Goal: Check status

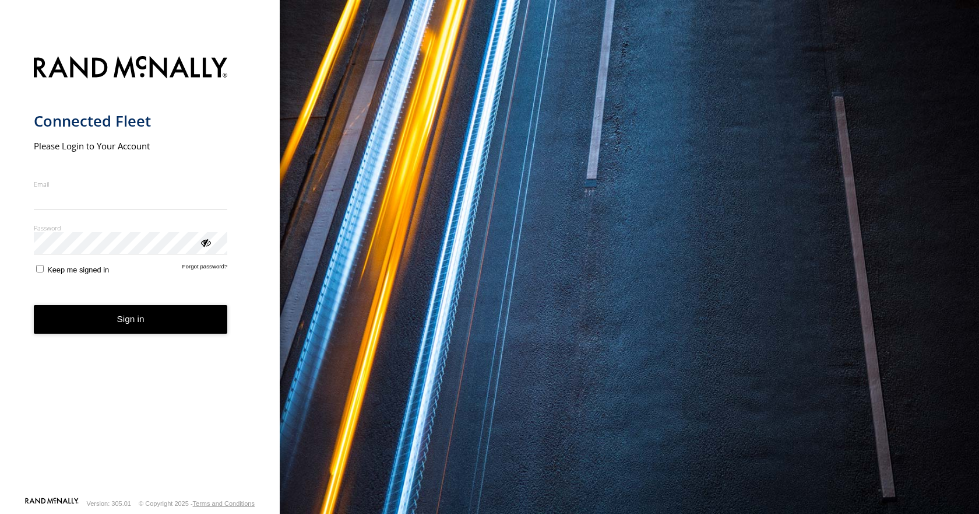
type input "**********"
click at [110, 328] on button "Sign in" at bounding box center [131, 319] width 194 height 29
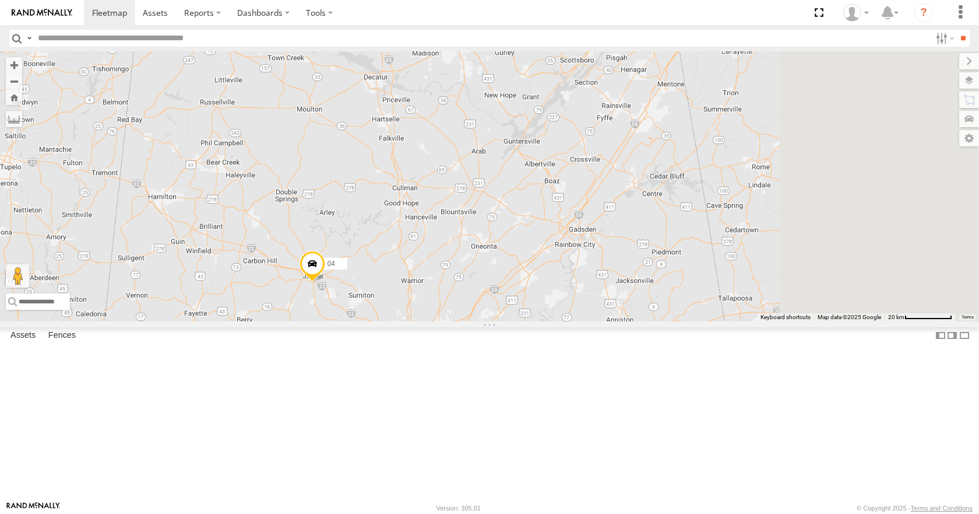
drag, startPoint x: 638, startPoint y: 329, endPoint x: 496, endPoint y: 396, distance: 158.0
click at [496, 321] on div "35 14 04 08 03" at bounding box center [489, 185] width 979 height 269
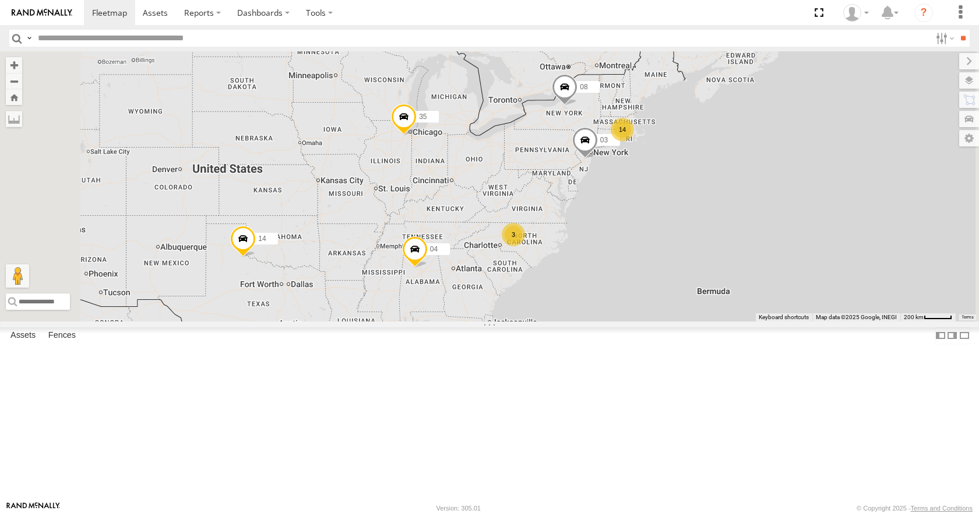
drag, startPoint x: 519, startPoint y: 332, endPoint x: 463, endPoint y: 333, distance: 56.0
click at [463, 321] on div "04 14 35 14 08 3 03" at bounding box center [489, 185] width 979 height 269
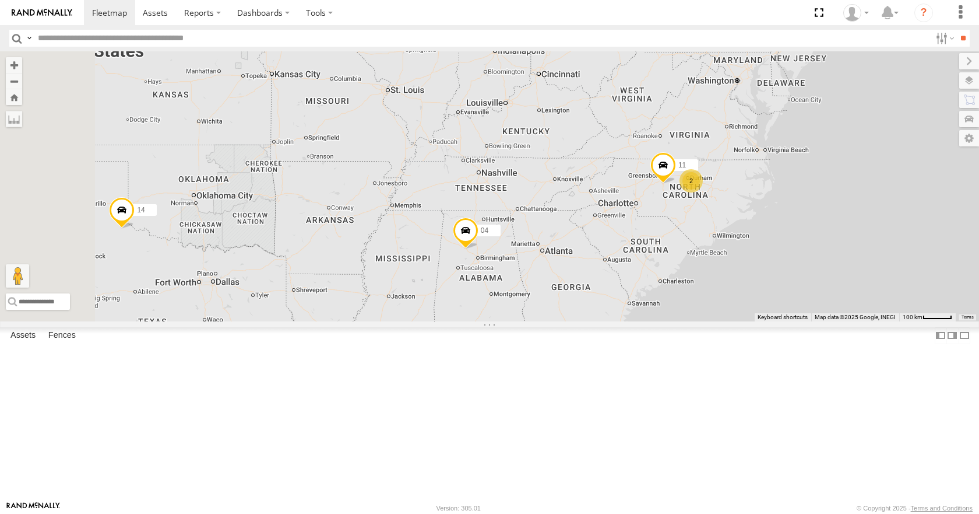
drag, startPoint x: 529, startPoint y: 320, endPoint x: 526, endPoint y: 287, distance: 32.8
click at [526, 287] on div "04 35 14 08 03 11 2" at bounding box center [489, 185] width 979 height 269
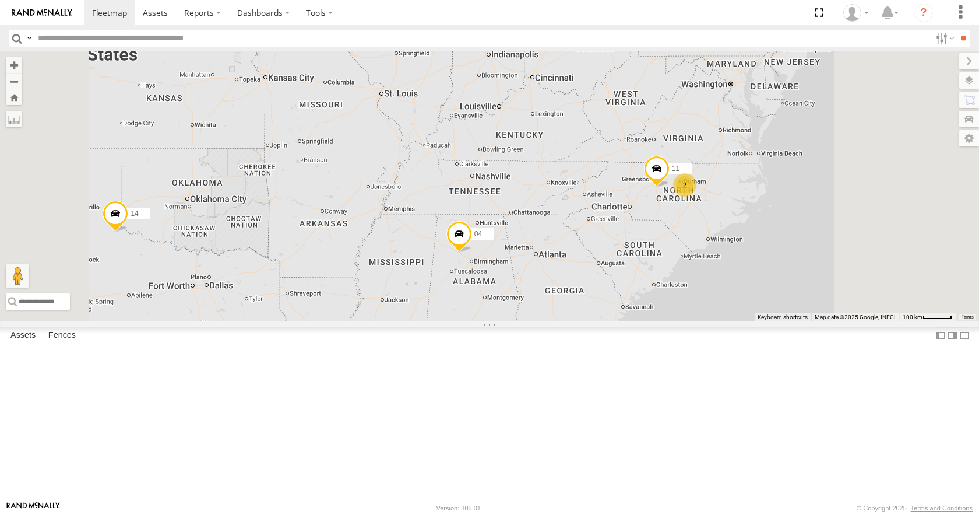
drag, startPoint x: 609, startPoint y: 353, endPoint x: 518, endPoint y: 349, distance: 91.0
click at [518, 321] on div "04 35 14 08 03 11 2" at bounding box center [489, 185] width 979 height 269
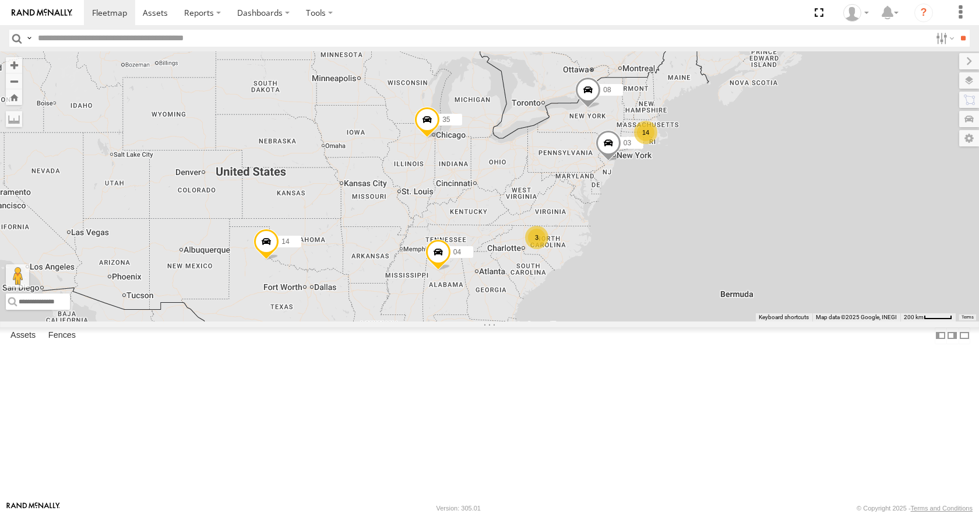
drag, startPoint x: 609, startPoint y: 295, endPoint x: 579, endPoint y: 297, distance: 29.8
click at [579, 297] on div "14 35 14 08 04 3 03" at bounding box center [489, 185] width 979 height 269
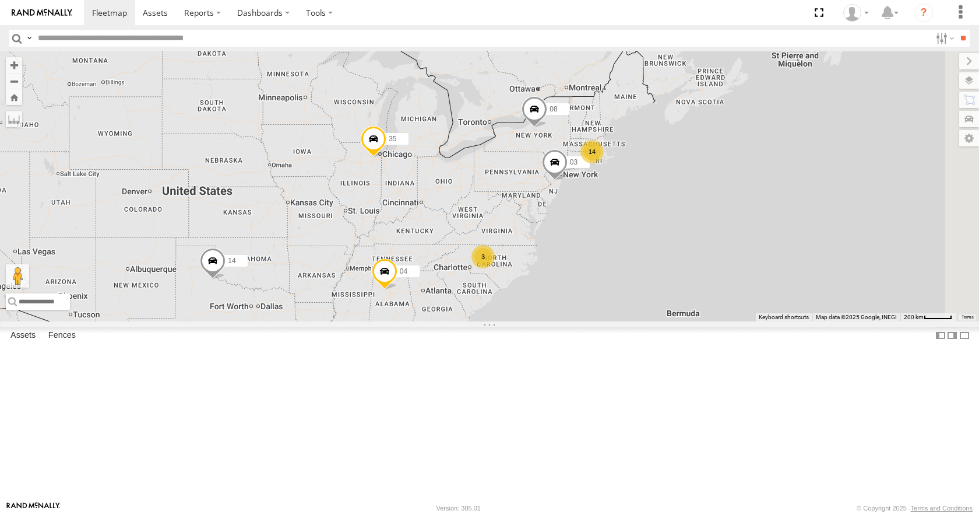
drag, startPoint x: 737, startPoint y: 263, endPoint x: 644, endPoint y: 287, distance: 96.3
click at [644, 287] on div "14 35 14 08 04 3 03" at bounding box center [489, 185] width 979 height 269
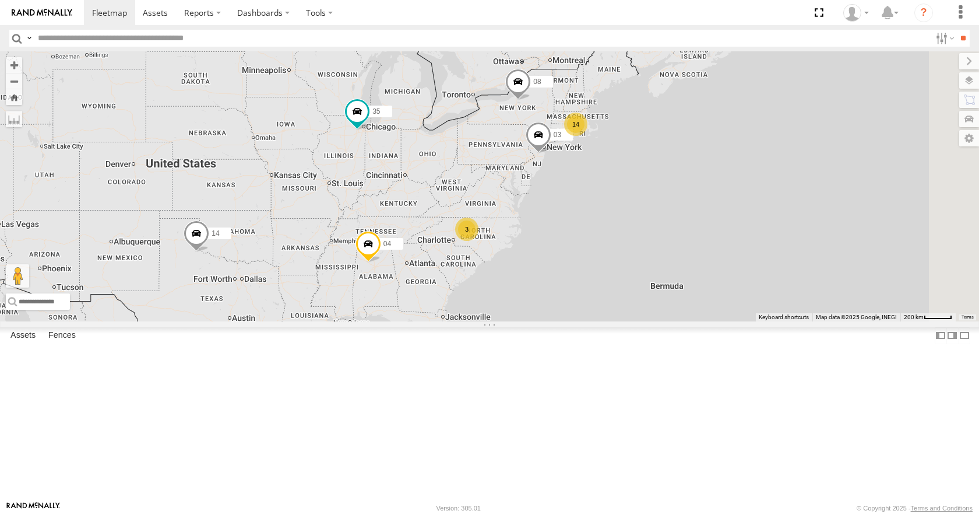
drag, startPoint x: 703, startPoint y: 230, endPoint x: 597, endPoint y: 226, distance: 105.6
click at [597, 226] on div "14 35 14 08 04 3 03" at bounding box center [489, 185] width 979 height 269
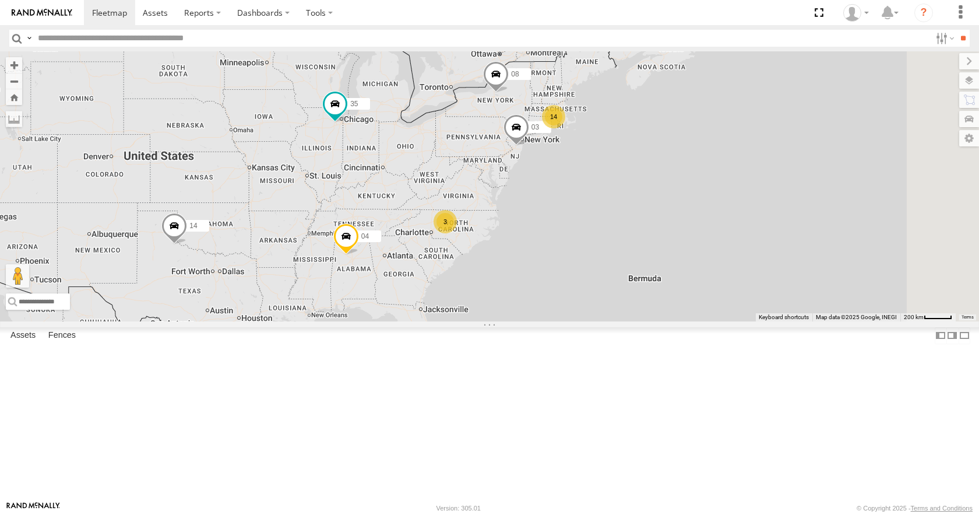
drag, startPoint x: 521, startPoint y: 217, endPoint x: 493, endPoint y: 208, distance: 29.1
click at [493, 208] on div "14 35 14 08 04 3 03" at bounding box center [489, 185] width 979 height 269
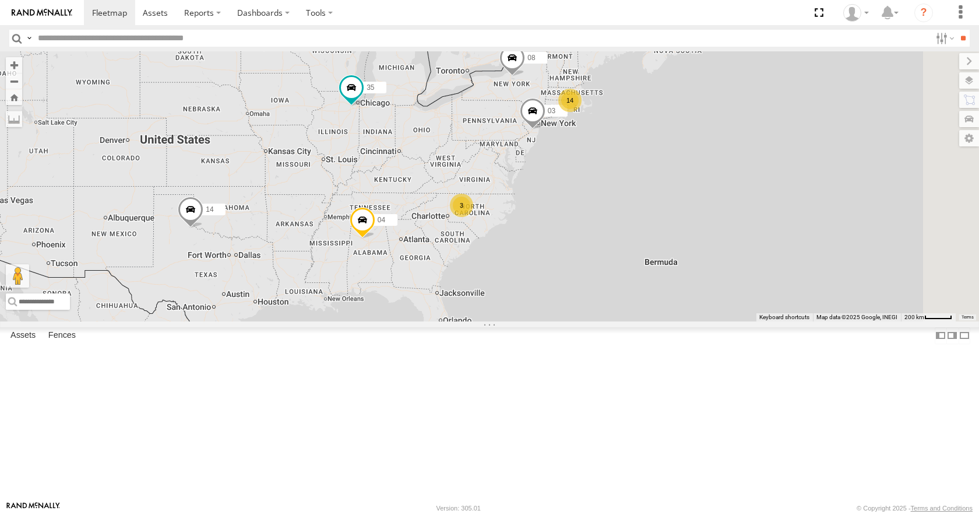
drag, startPoint x: 550, startPoint y: 231, endPoint x: 568, endPoint y: 215, distance: 24.4
click at [568, 215] on div "14 35 14 08 04 3 03" at bounding box center [489, 185] width 979 height 269
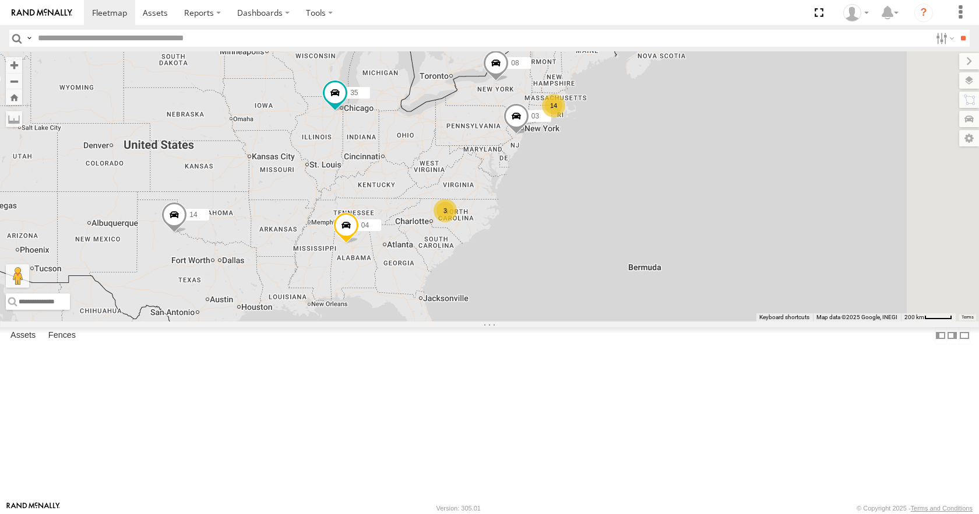
drag, startPoint x: 634, startPoint y: 257, endPoint x: 612, endPoint y: 262, distance: 22.8
click at [612, 262] on div "14 35 14 08 04 3 03" at bounding box center [489, 185] width 979 height 269
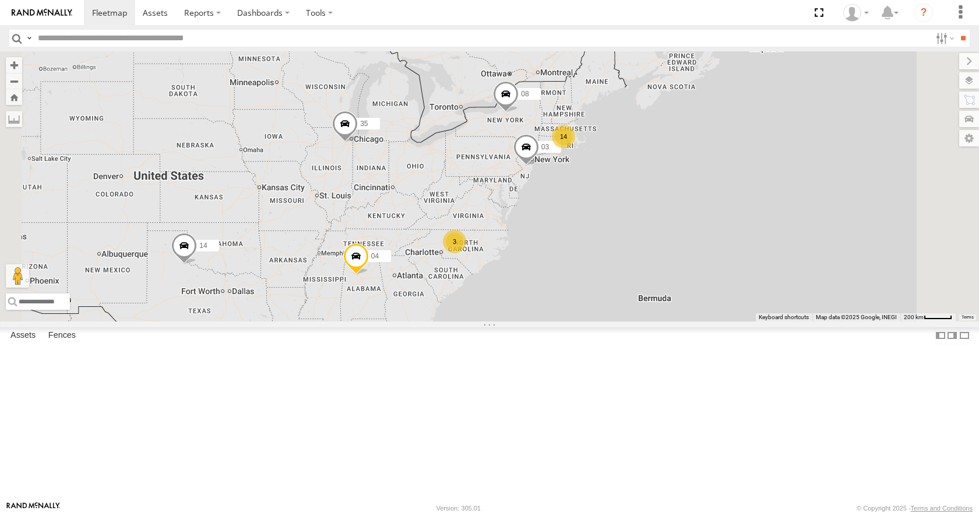
drag, startPoint x: 646, startPoint y: 271, endPoint x: 548, endPoint y: 273, distance: 98.0
click at [548, 273] on div "35 14 08 04 03 14 3" at bounding box center [489, 185] width 979 height 269
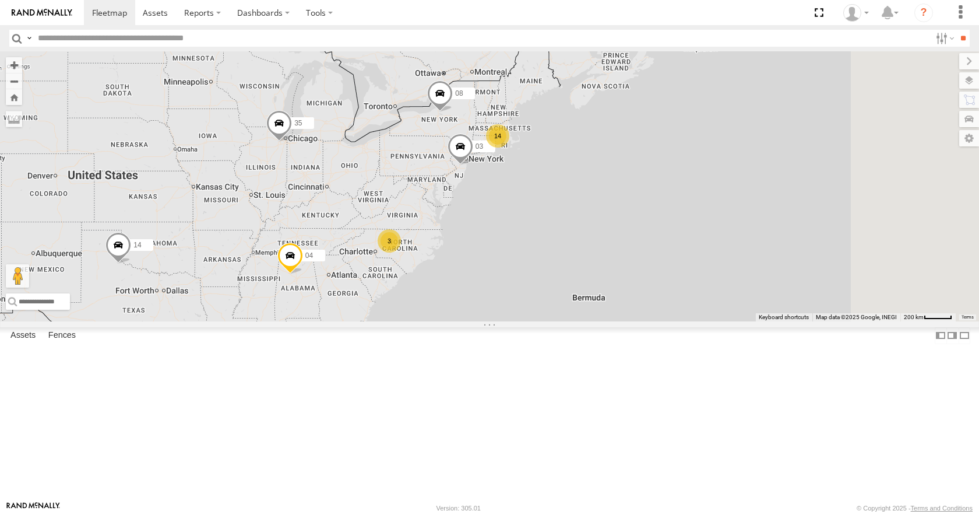
drag, startPoint x: 644, startPoint y: 222, endPoint x: 577, endPoint y: 222, distance: 67.6
click at [577, 222] on div "35 14 08 04 03 14 3" at bounding box center [489, 185] width 979 height 269
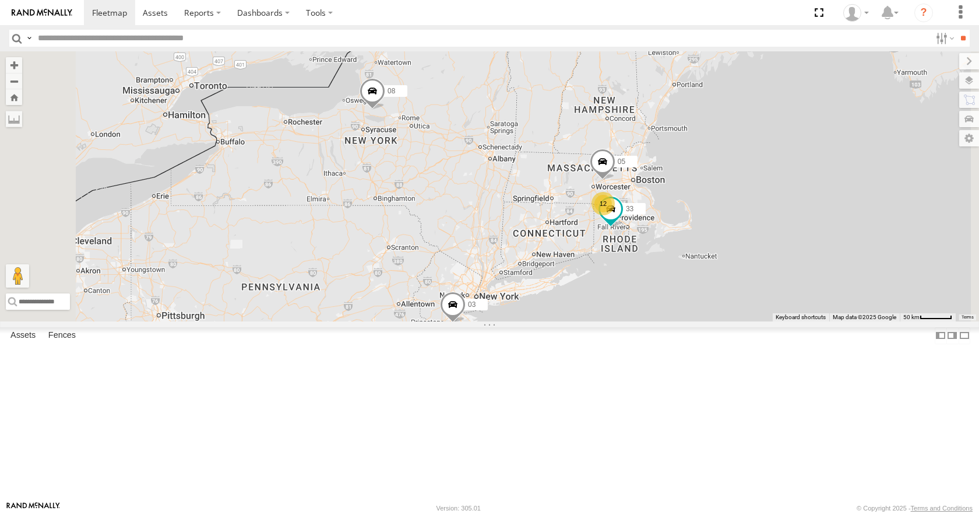
drag, startPoint x: 684, startPoint y: 213, endPoint x: 616, endPoint y: 265, distance: 84.9
click at [616, 265] on div "35 14 08 04 03 11 12 33 05" at bounding box center [489, 185] width 979 height 269
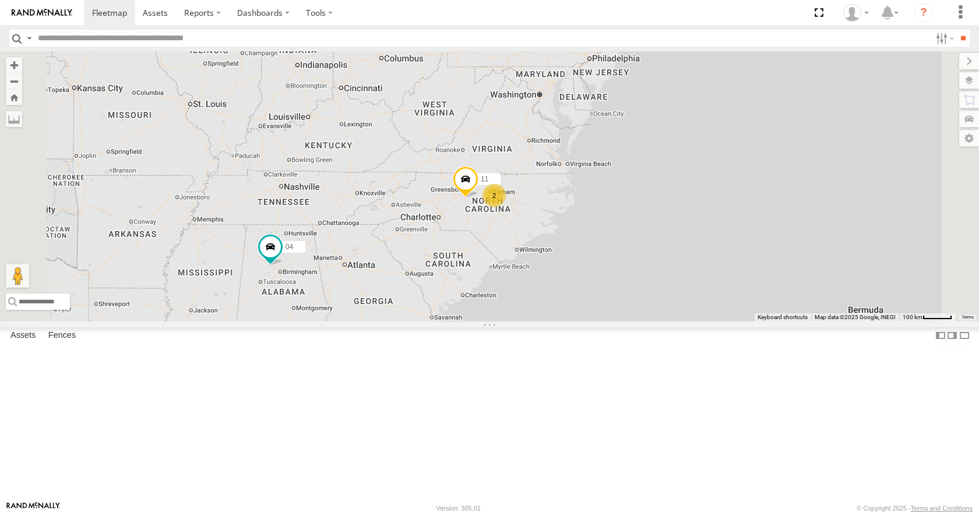
drag, startPoint x: 489, startPoint y: 248, endPoint x: 556, endPoint y: 254, distance: 67.4
click at [556, 254] on div "35 14 08 04 03 33 11 13 2" at bounding box center [489, 185] width 979 height 269
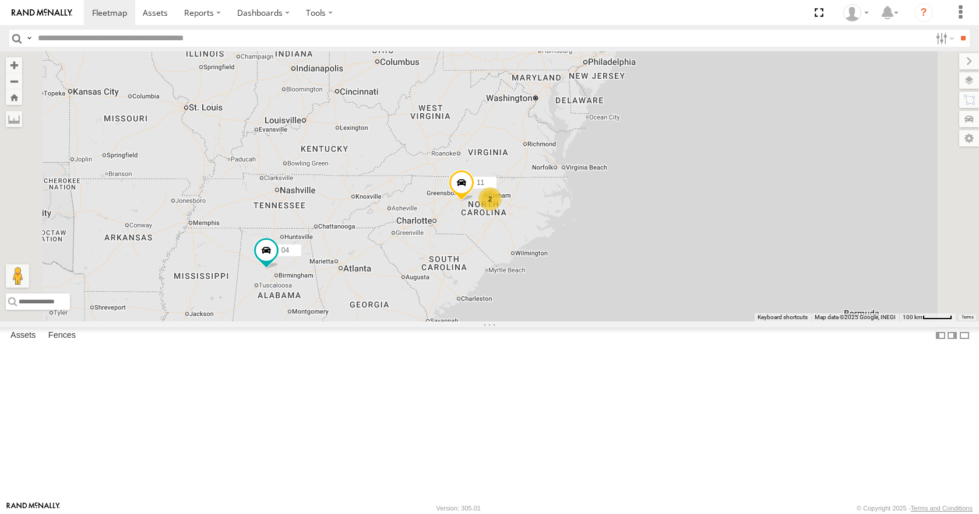
drag, startPoint x: 572, startPoint y: 220, endPoint x: 568, endPoint y: 226, distance: 6.6
click at [568, 226] on div "35 14 08 04 03 33 11 13 2" at bounding box center [489, 185] width 979 height 269
drag, startPoint x: 584, startPoint y: 183, endPoint x: 572, endPoint y: 187, distance: 11.8
click at [572, 187] on div "35 14 08 04 03 33 11 13 2" at bounding box center [489, 185] width 979 height 269
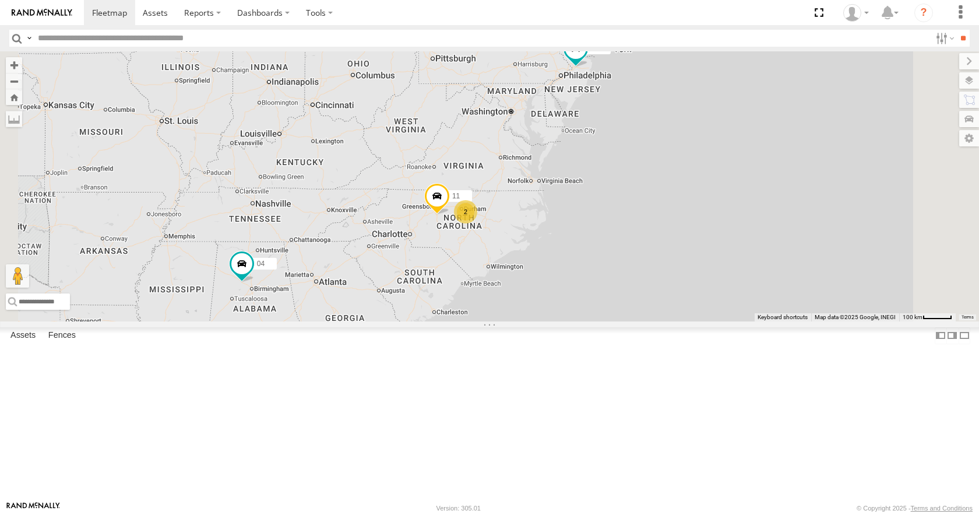
drag, startPoint x: 652, startPoint y: 101, endPoint x: 635, endPoint y: 114, distance: 20.9
click at [635, 114] on div "35 14 08 04 03 33 11 13 2" at bounding box center [489, 185] width 979 height 269
drag, startPoint x: 672, startPoint y: 147, endPoint x: 662, endPoint y: 149, distance: 10.2
click at [662, 149] on div "35 14 08 04 03 33 11 13 2" at bounding box center [489, 185] width 979 height 269
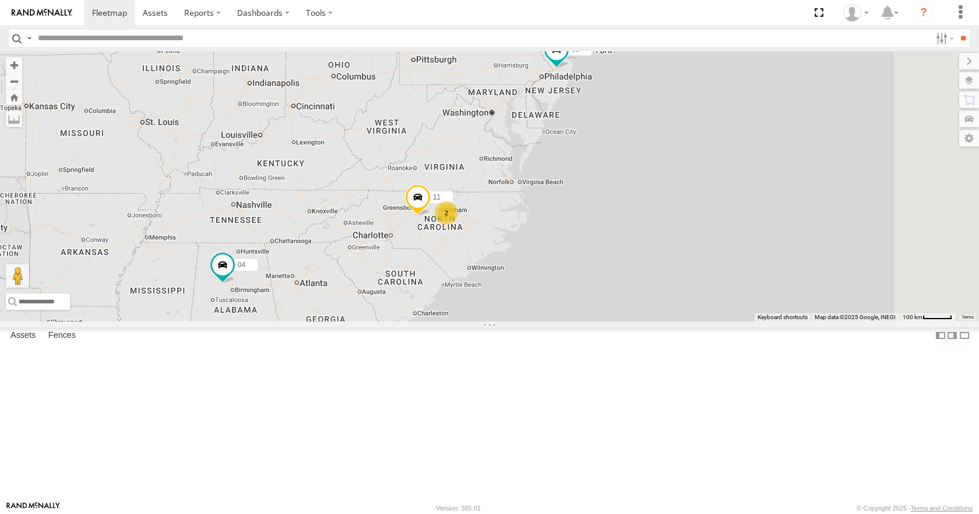
drag, startPoint x: 658, startPoint y: 168, endPoint x: 647, endPoint y: 167, distance: 11.2
click at [647, 167] on div "35 14 08 04 03 33 11 13 2" at bounding box center [489, 185] width 979 height 269
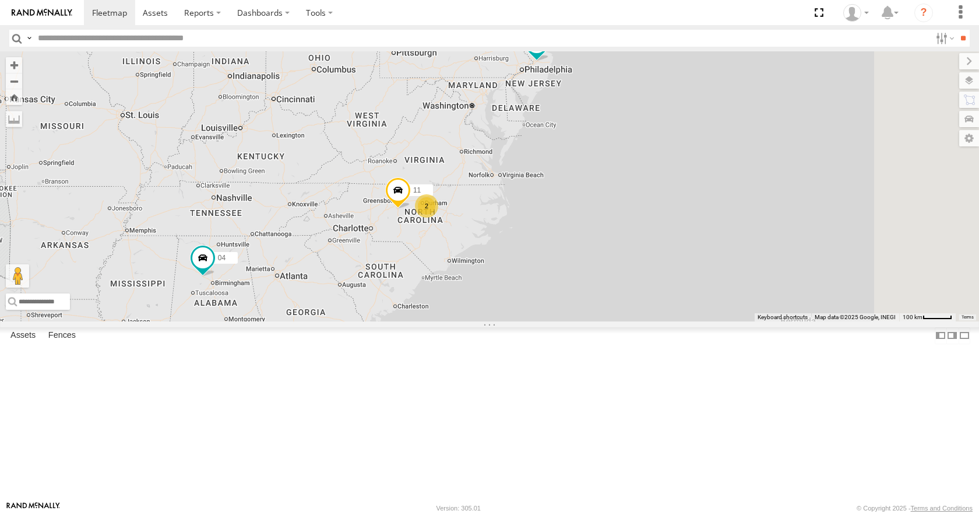
drag, startPoint x: 630, startPoint y: 194, endPoint x: 609, endPoint y: 187, distance: 22.1
click at [609, 187] on div "35 14 08 04 03 33 11 13 2" at bounding box center [489, 185] width 979 height 269
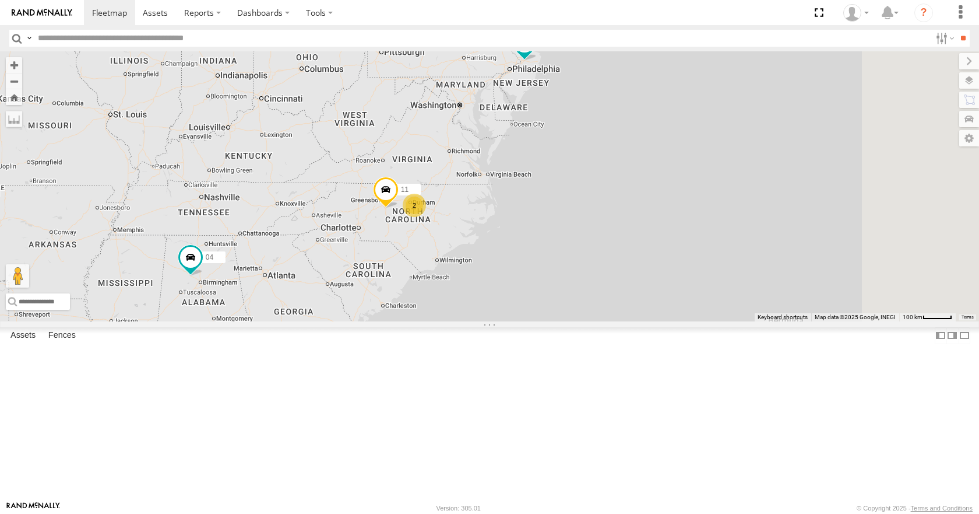
drag, startPoint x: 607, startPoint y: 208, endPoint x: 599, endPoint y: 212, distance: 9.1
click at [599, 212] on div "35 14 08 04 03 33 11 13 2" at bounding box center [489, 185] width 979 height 269
click at [654, 185] on div "35 14 08 04 03 33 11 13 2" at bounding box center [489, 185] width 979 height 269
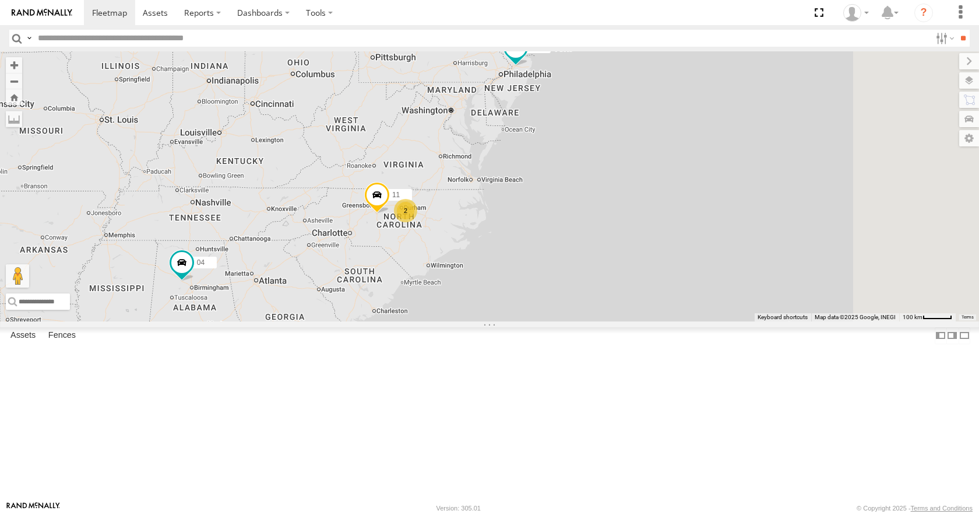
click at [671, 169] on div "35 14 08 04 03 33 11 13 2" at bounding box center [489, 185] width 979 height 269
drag, startPoint x: 675, startPoint y: 157, endPoint x: 670, endPoint y: 163, distance: 7.8
click at [670, 163] on div "35 14 08 04 03 33 11 13 2" at bounding box center [489, 185] width 979 height 269
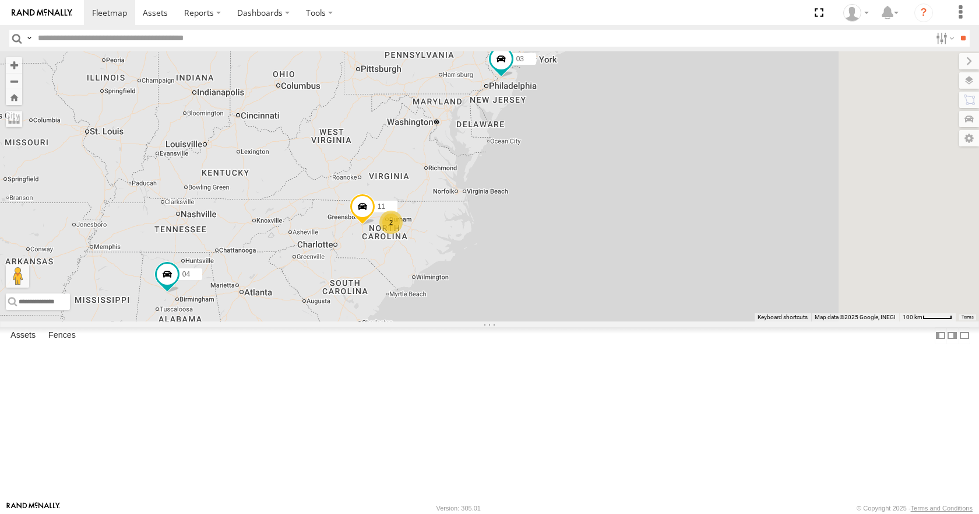
drag, startPoint x: 723, startPoint y: 130, endPoint x: 697, endPoint y: 147, distance: 31.2
click at [697, 147] on div "35 14 08 04 03 33 11 13 2" at bounding box center [489, 185] width 979 height 269
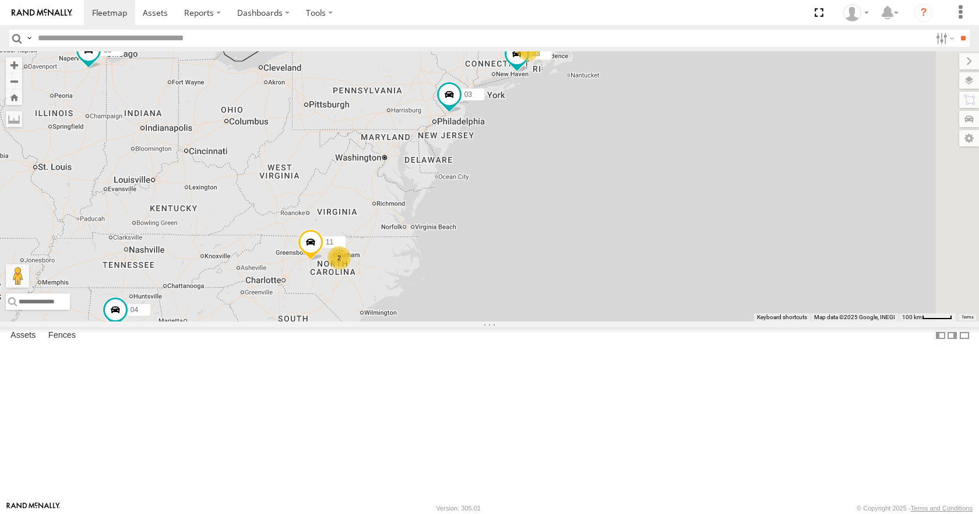
drag, startPoint x: 703, startPoint y: 95, endPoint x: 684, endPoint y: 104, distance: 20.9
click at [684, 104] on div "35 14 08 04 03 33 11 13 2" at bounding box center [489, 185] width 979 height 269
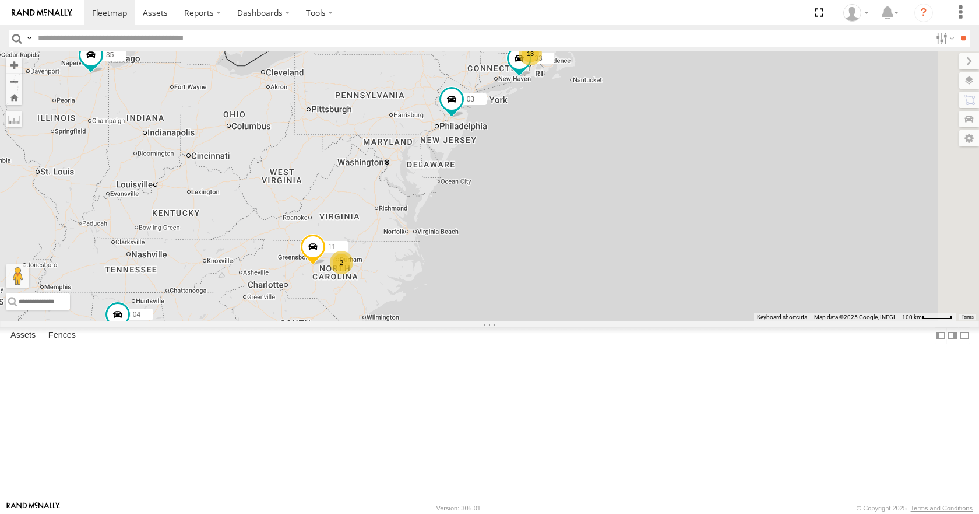
drag, startPoint x: 671, startPoint y: 81, endPoint x: 697, endPoint y: 83, distance: 25.7
click at [697, 83] on div "35 14 08 04 03 33 11 13 2" at bounding box center [489, 185] width 979 height 269
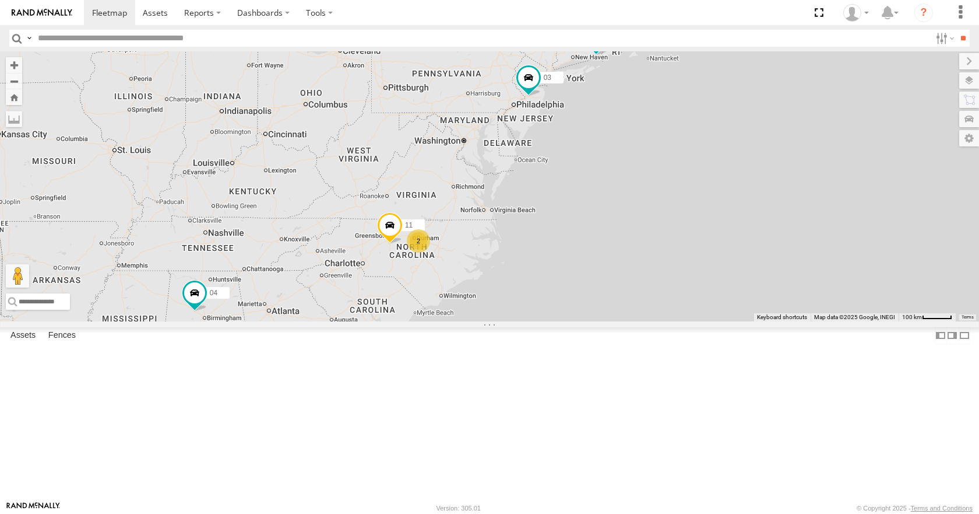
drag, startPoint x: 593, startPoint y: 235, endPoint x: 652, endPoint y: 210, distance: 63.2
click at [652, 210] on div "35 14 08 04 03 33 11 13 2" at bounding box center [489, 185] width 979 height 269
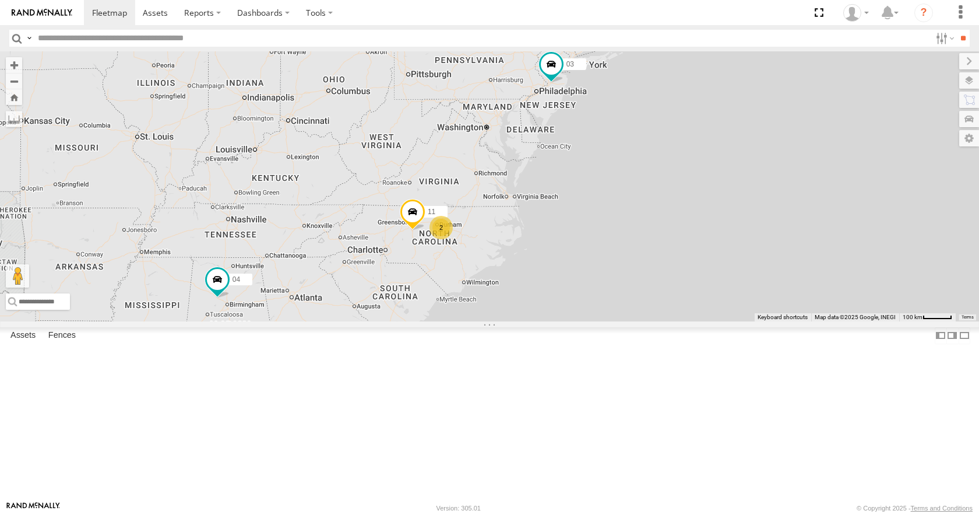
drag, startPoint x: 636, startPoint y: 239, endPoint x: 691, endPoint y: 207, distance: 64.0
click at [691, 207] on div "35 14 08 04 03 33 11 13 2" at bounding box center [489, 185] width 979 height 269
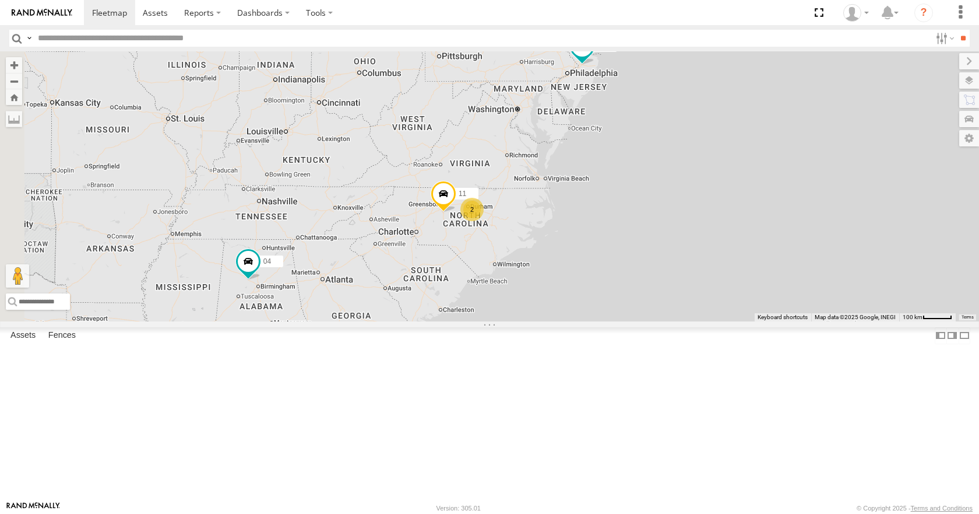
drag, startPoint x: 669, startPoint y: 236, endPoint x: 674, endPoint y: 226, distance: 10.4
click at [674, 226] on div "35 14 08 04 03 33 11 13 2" at bounding box center [489, 185] width 979 height 269
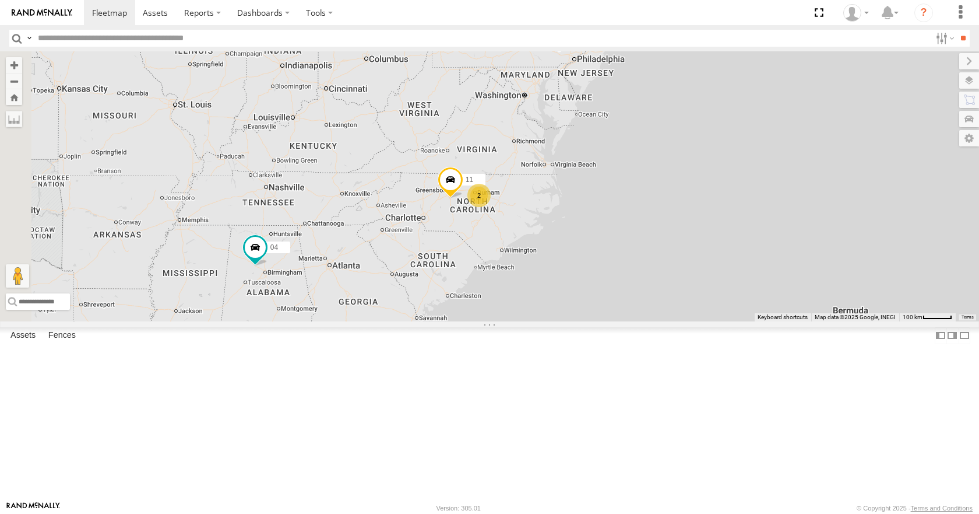
drag, startPoint x: 677, startPoint y: 246, endPoint x: 680, endPoint y: 229, distance: 17.8
click at [680, 229] on div "35 14 08 04 03 33 11 13 2" at bounding box center [489, 185] width 979 height 269
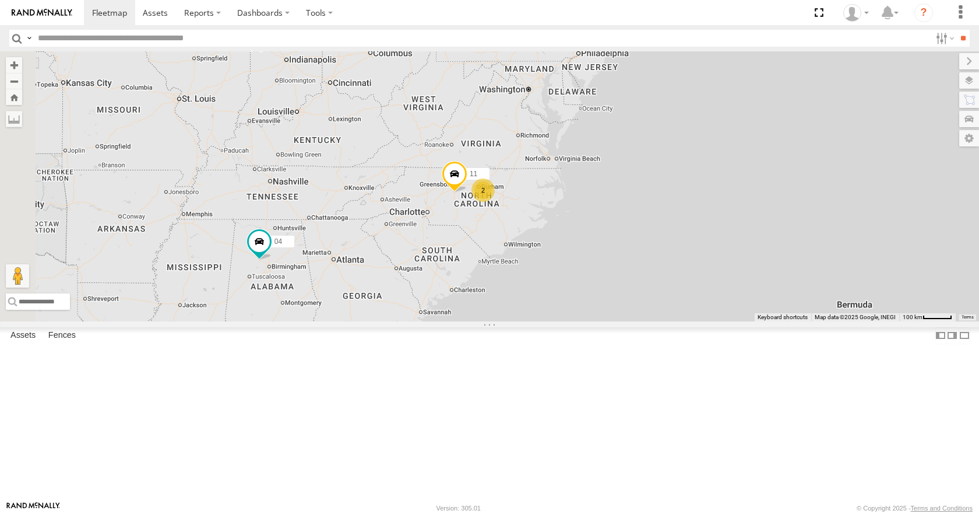
drag, startPoint x: 675, startPoint y: 273, endPoint x: 681, endPoint y: 258, distance: 15.7
click at [681, 258] on div "35 14 08 04 03 33 11 13 2" at bounding box center [489, 185] width 979 height 269
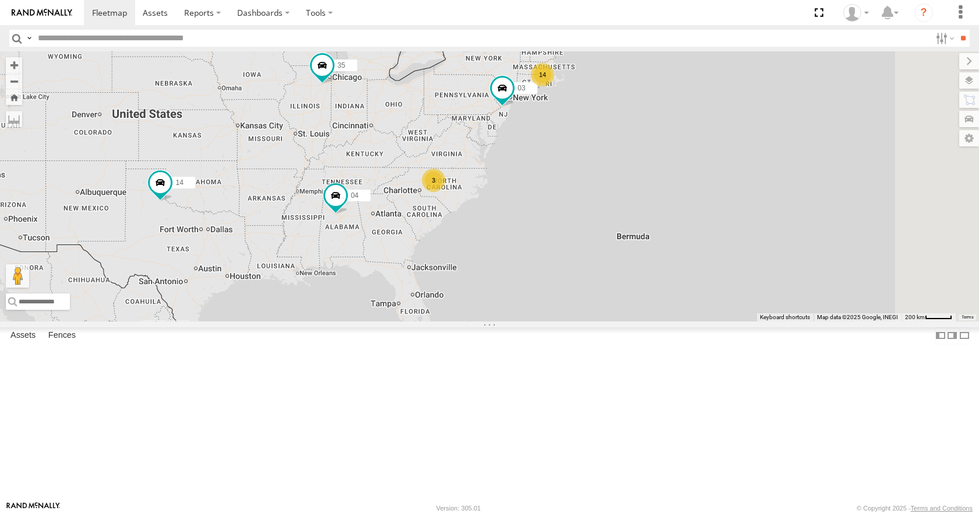
drag, startPoint x: 518, startPoint y: 217, endPoint x: 566, endPoint y: 230, distance: 49.5
click at [566, 230] on div "35 14 08 04 03 14 3" at bounding box center [489, 185] width 979 height 269
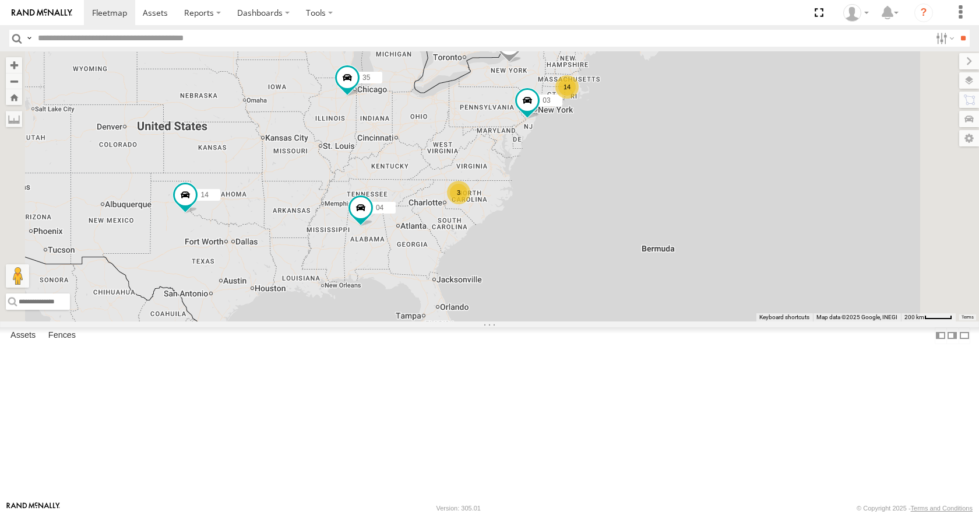
drag, startPoint x: 587, startPoint y: 189, endPoint x: 614, endPoint y: 201, distance: 29.8
click at [614, 201] on div "35 14 08 04 03 14 3" at bounding box center [489, 185] width 979 height 269
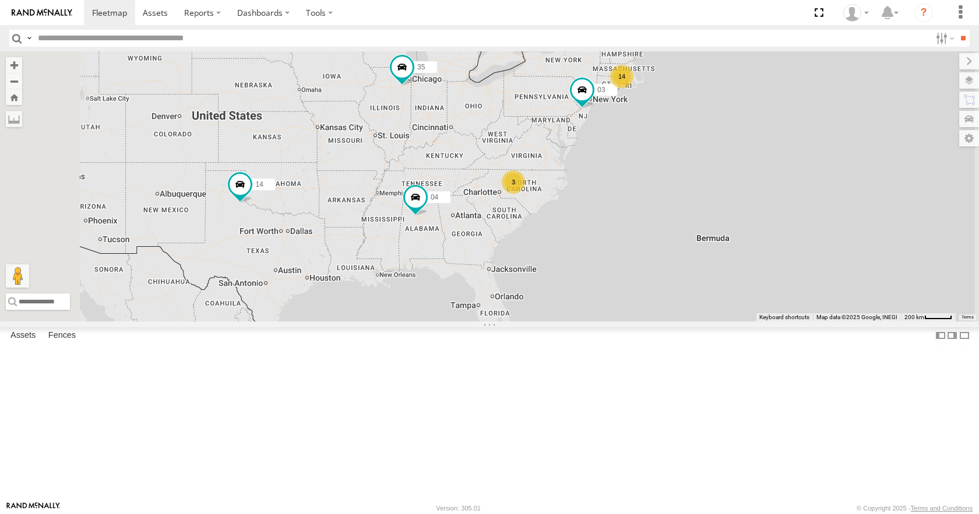
drag, startPoint x: 629, startPoint y: 181, endPoint x: 687, endPoint y: 172, distance: 59.0
click at [687, 172] on div "35 14 08 04 03 14 3" at bounding box center [489, 185] width 979 height 269
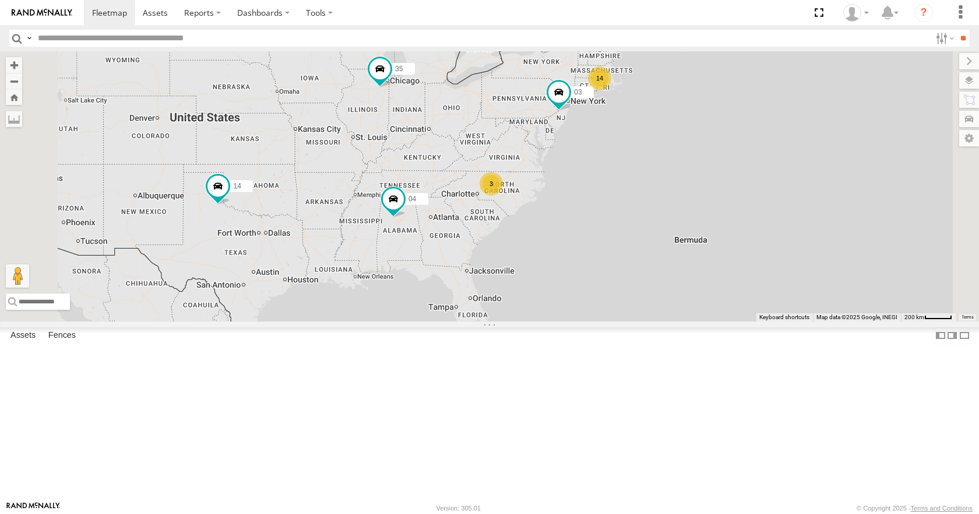
drag, startPoint x: 581, startPoint y: 202, endPoint x: 572, endPoint y: 231, distance: 31.0
click at [572, 231] on div "35 14 08 04 03 14 3" at bounding box center [489, 185] width 979 height 269
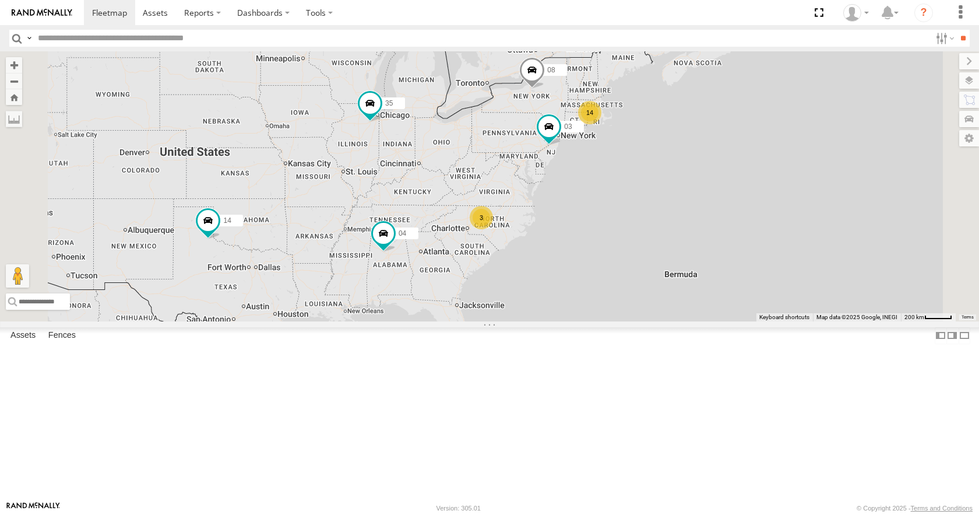
drag, startPoint x: 591, startPoint y: 211, endPoint x: 578, endPoint y: 229, distance: 22.2
click at [578, 229] on div "35 14 08 04 03 14 3" at bounding box center [489, 185] width 979 height 269
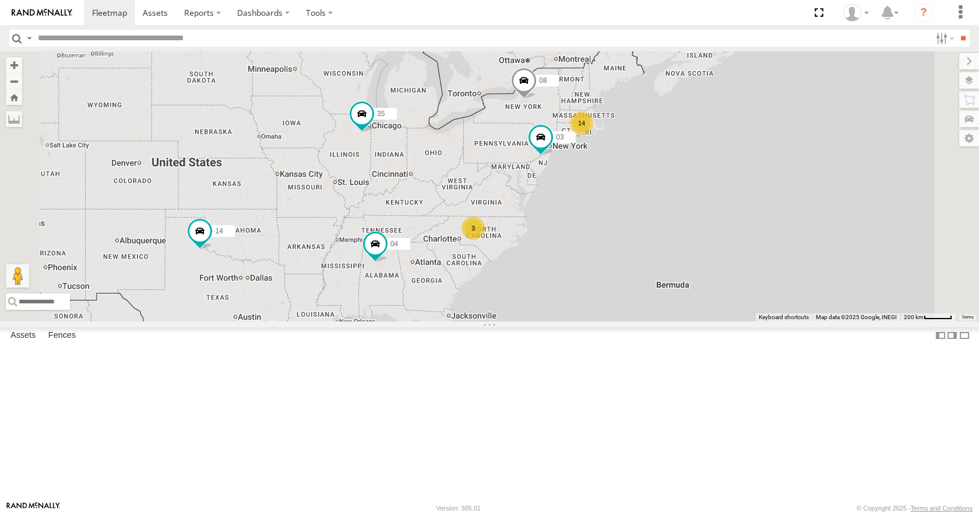
drag, startPoint x: 610, startPoint y: 168, endPoint x: 597, endPoint y: 183, distance: 19.9
click at [597, 183] on div "35 14 08 04 03 14 3" at bounding box center [489, 185] width 979 height 269
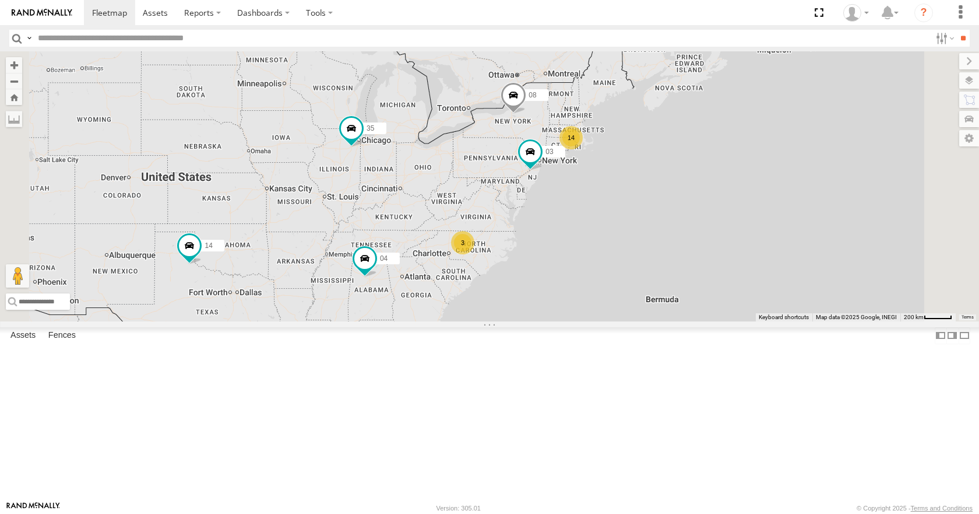
drag, startPoint x: 665, startPoint y: 135, endPoint x: 637, endPoint y: 146, distance: 30.1
click at [637, 146] on div "35 14 08 04 03 14 3" at bounding box center [489, 185] width 979 height 269
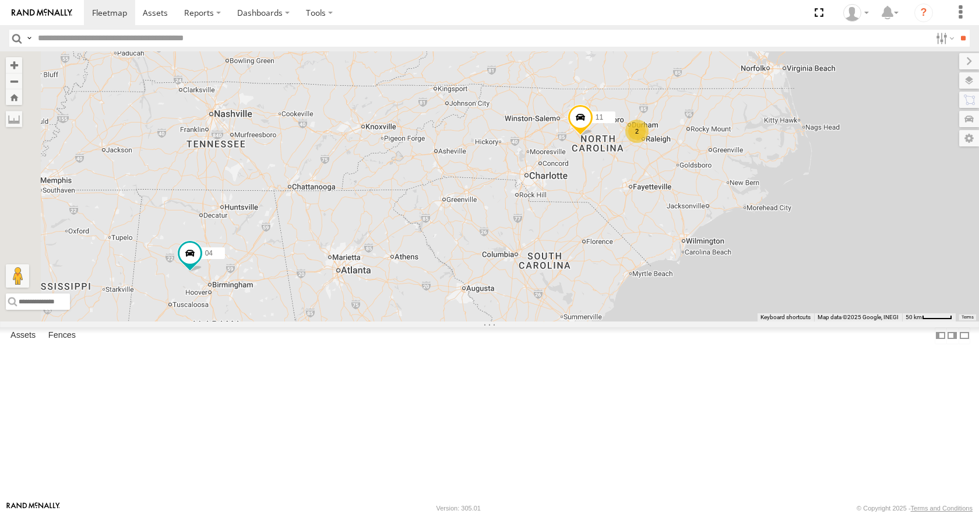
drag, startPoint x: 539, startPoint y: 340, endPoint x: 651, endPoint y: 284, distance: 125.4
click at [651, 284] on div "35 14 08 04 03 11 2" at bounding box center [489, 185] width 979 height 269
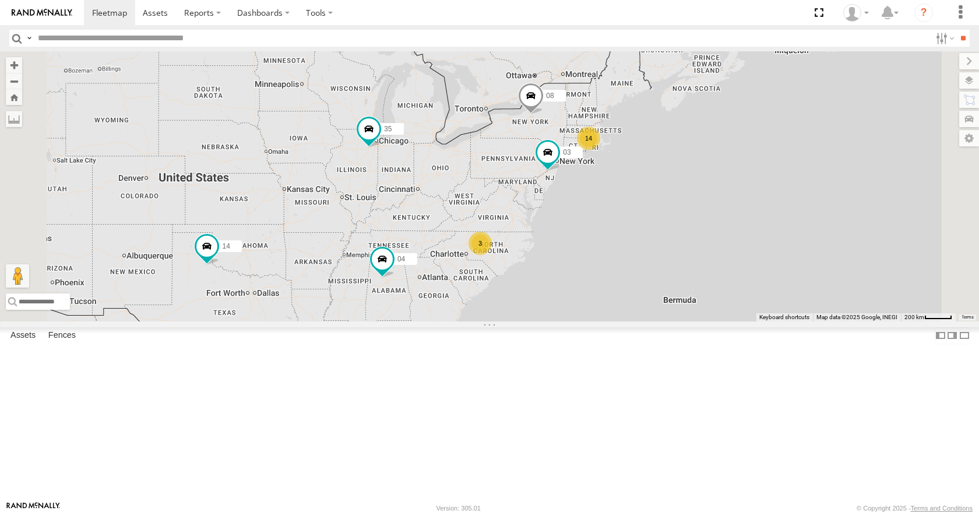
drag, startPoint x: 556, startPoint y: 252, endPoint x: 595, endPoint y: 283, distance: 50.6
click at [595, 283] on div "35 14 08 04 03 14 3" at bounding box center [489, 185] width 979 height 269
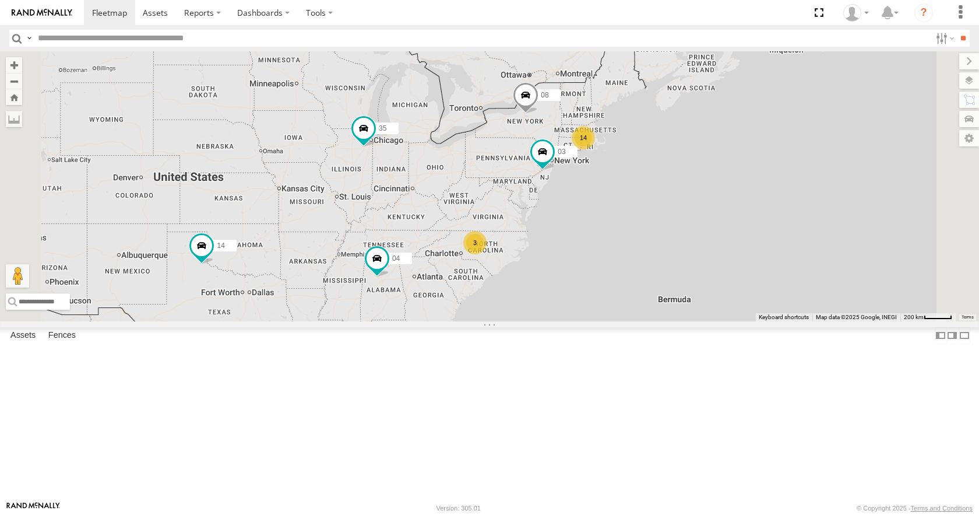
drag, startPoint x: 658, startPoint y: 249, endPoint x: 643, endPoint y: 240, distance: 17.0
click at [643, 240] on div "35 14 08 04 03 14 3" at bounding box center [489, 185] width 979 height 269
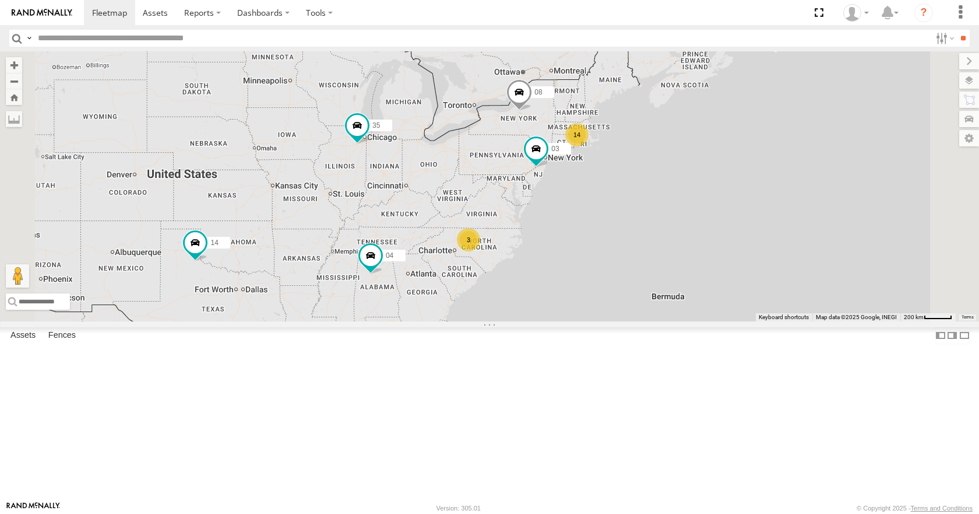
drag, startPoint x: 656, startPoint y: 266, endPoint x: 657, endPoint y: 250, distance: 16.4
click at [657, 250] on div "35 14 08 04 03 14 3" at bounding box center [489, 185] width 979 height 269
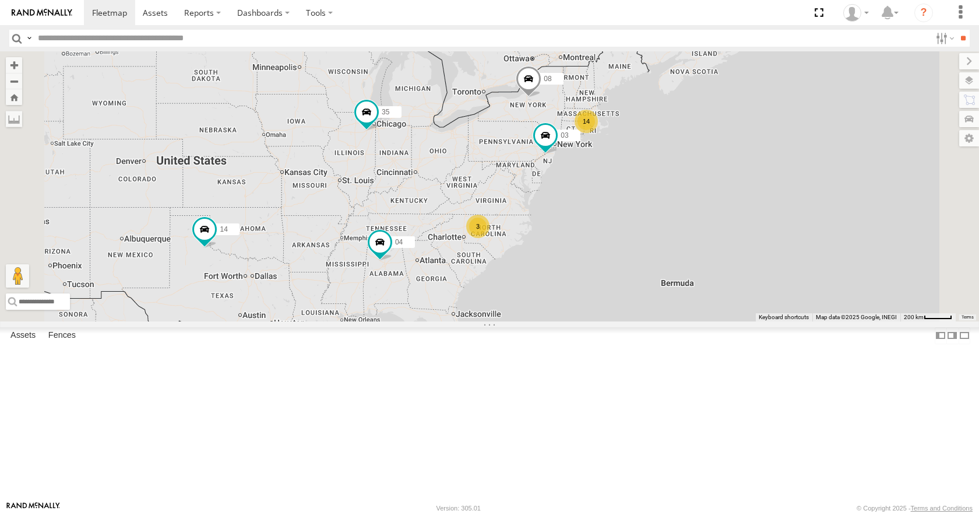
drag, startPoint x: 658, startPoint y: 270, endPoint x: 674, endPoint y: 273, distance: 16.1
click at [674, 273] on div "35 14 08 04 03 14 3" at bounding box center [489, 185] width 979 height 269
drag, startPoint x: 697, startPoint y: 255, endPoint x: 712, endPoint y: 257, distance: 14.8
click at [712, 257] on div "35 14 08 04 03 14 3" at bounding box center [489, 185] width 979 height 269
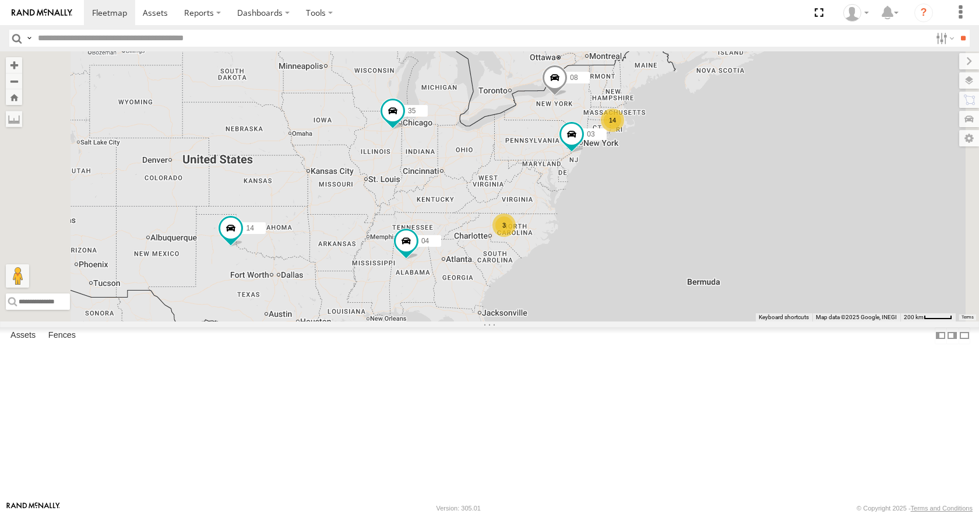
drag
click at [725, 250] on div "35 14 08 04 03 14 3" at bounding box center [489, 185] width 979 height 269
click at [775, 171] on div "35 14 08 04 03 14 3" at bounding box center [489, 185] width 979 height 269
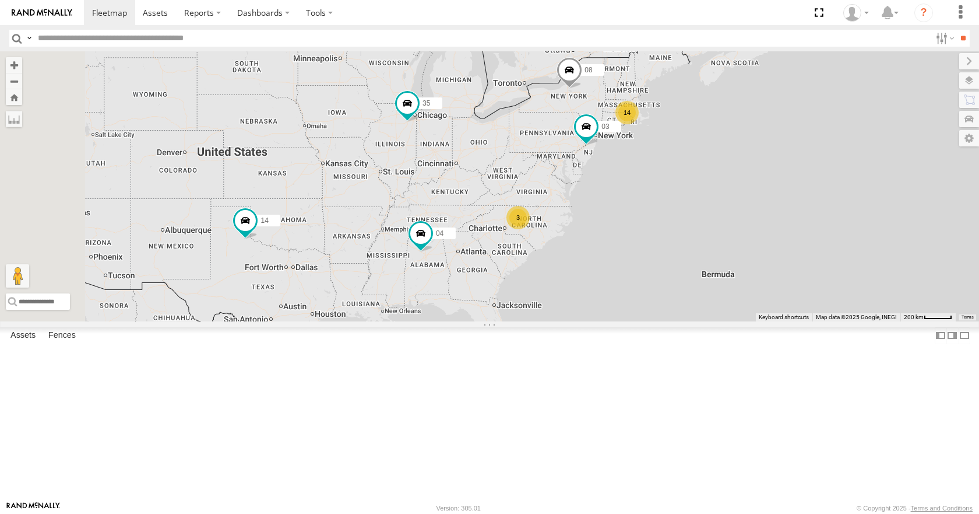
click at [813, 139] on div "35 14 08 04 03 14 3" at bounding box center [489, 185] width 979 height 269
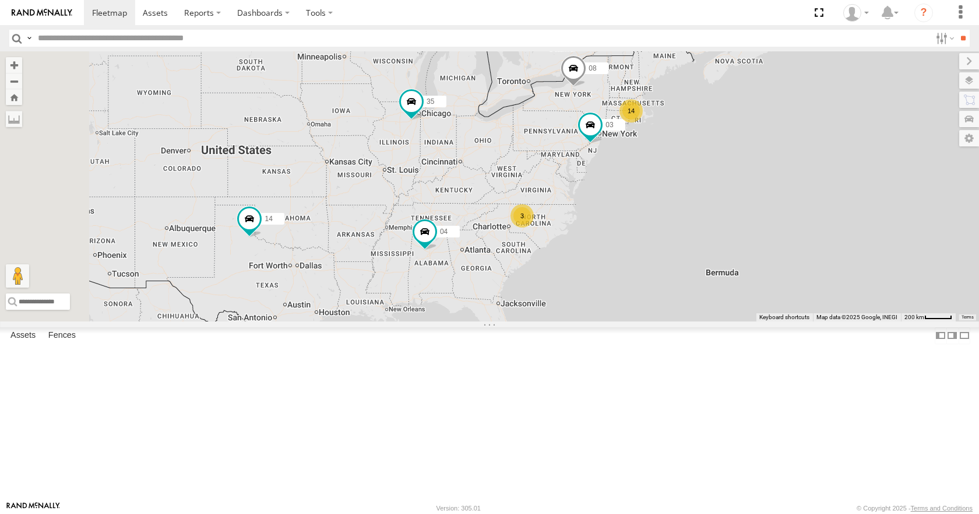
click at [866, 88] on div "35 14 08 04 03 14 3" at bounding box center [489, 185] width 979 height 269
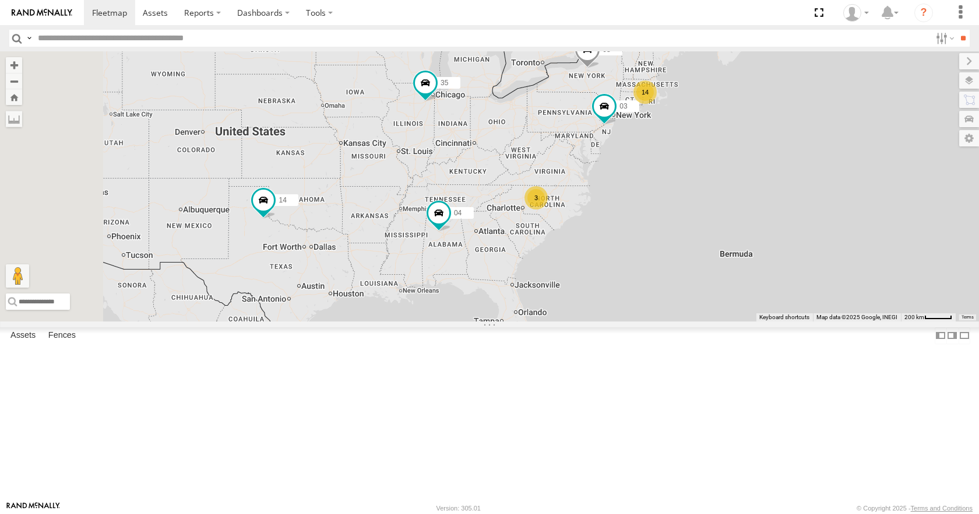
click at [928, 106] on div "35 14 08 04 03 14 3" at bounding box center [489, 185] width 979 height 269
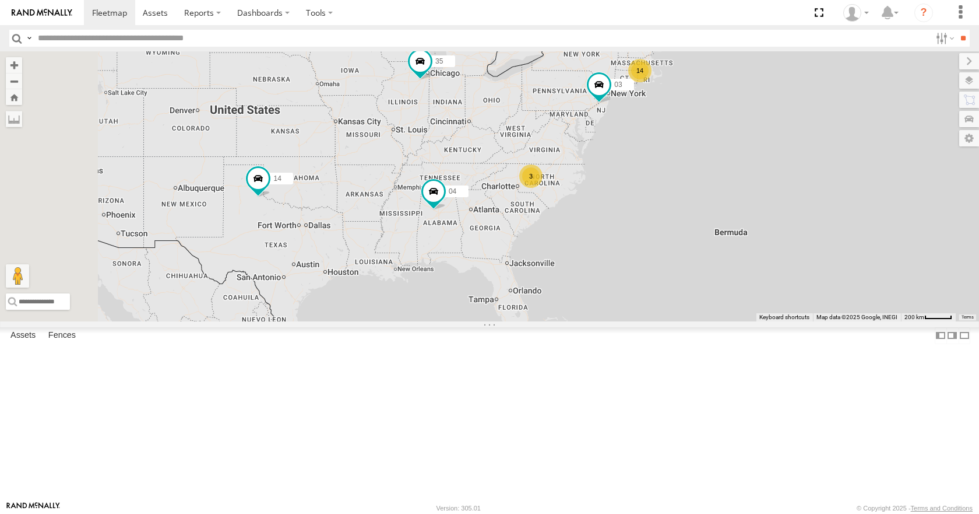
click at [909, 143] on div "35 14 08 04 03 14 3" at bounding box center [489, 185] width 979 height 269
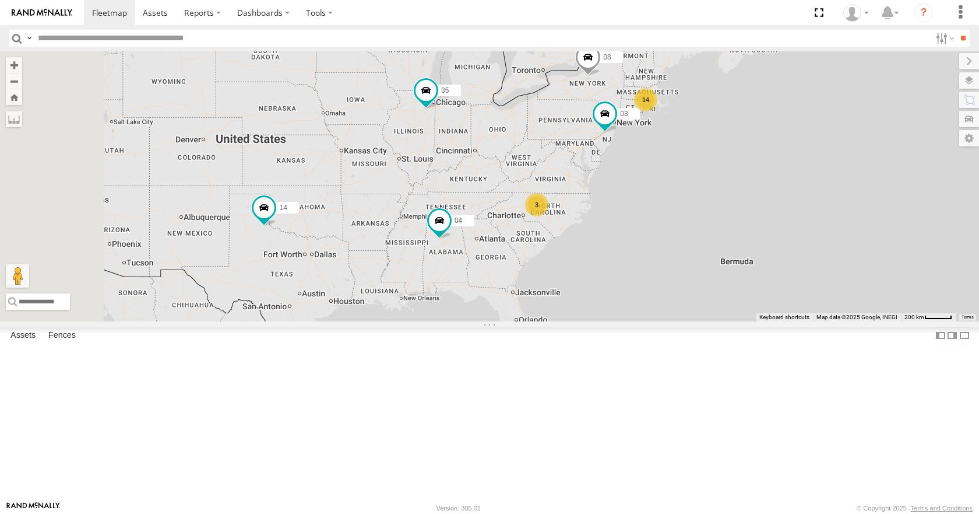
click at [907, 134] on div "35 14 08 04 03 14 3" at bounding box center [489, 185] width 979 height 269
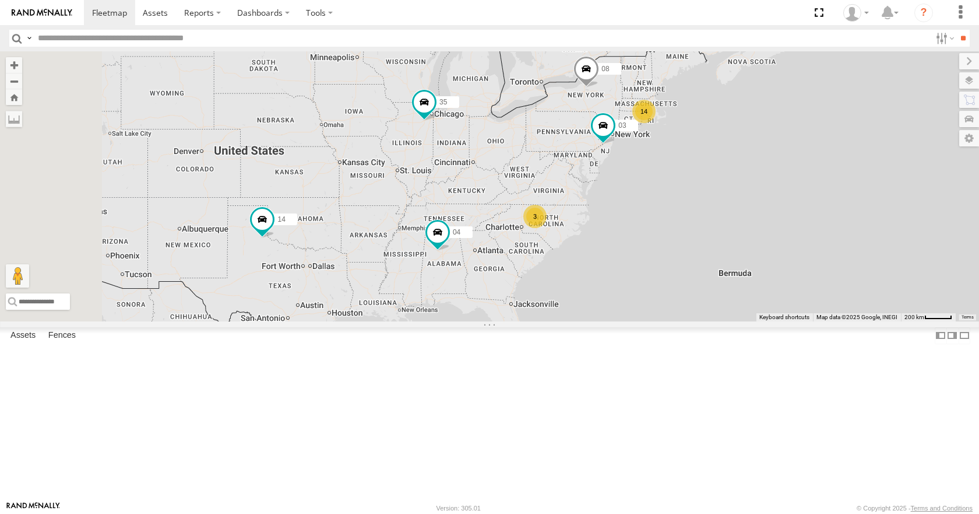
click at [904, 121] on div "35 14 08 04 03 14 3" at bounding box center [489, 185] width 979 height 269
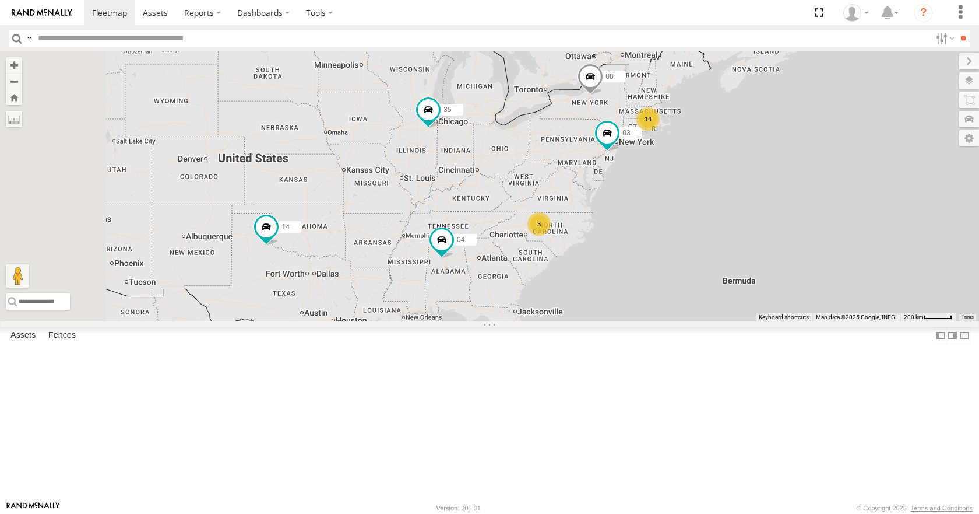
click at [910, 136] on div "35 14 08 04 03 14 3" at bounding box center [489, 185] width 979 height 269
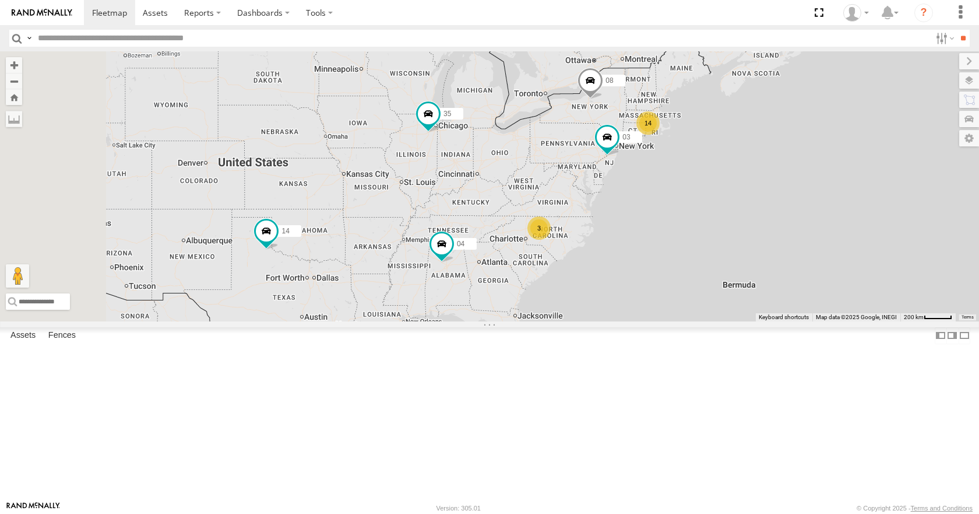
click at [912, 139] on div "35 14 08 04 03 14 3" at bounding box center [489, 185] width 979 height 269
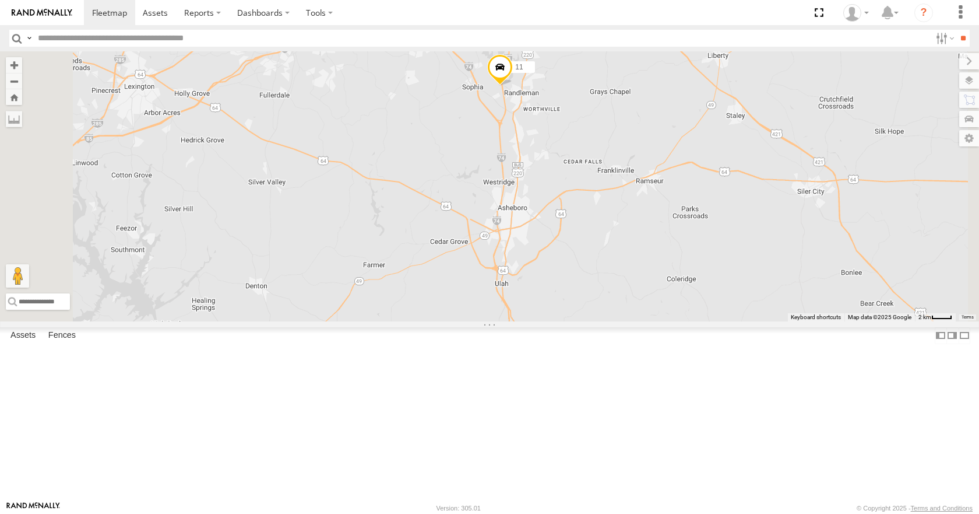
click at [649, 250] on div "35 14 08 04 03 11 26 50" at bounding box center [489, 185] width 979 height 269
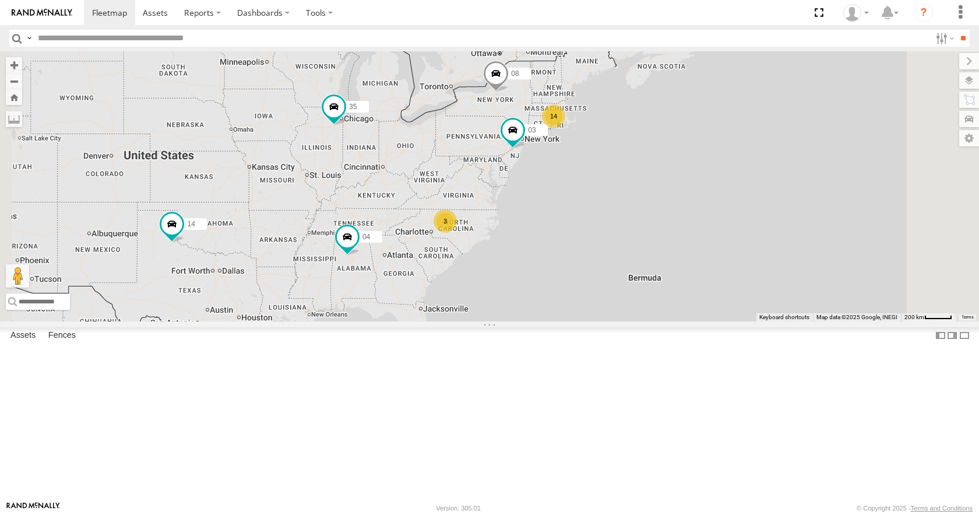
click at [553, 256] on div "35 14 08 04 03 14 3" at bounding box center [489, 185] width 979 height 269
